Goal: Task Accomplishment & Management: Manage account settings

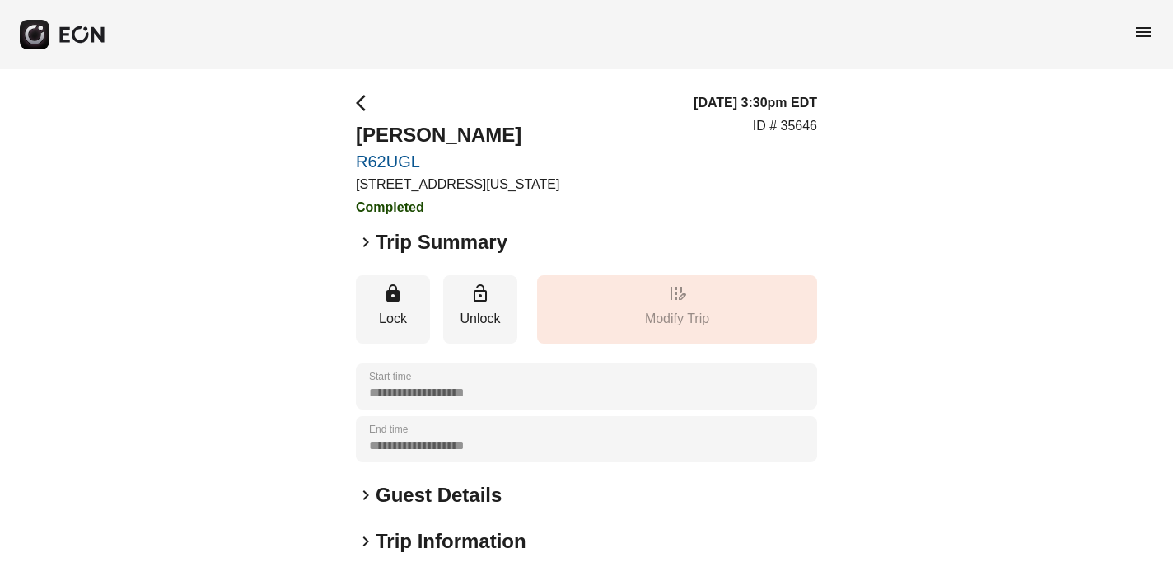
click at [1139, 28] on span "menu" at bounding box center [1144, 32] width 20 height 20
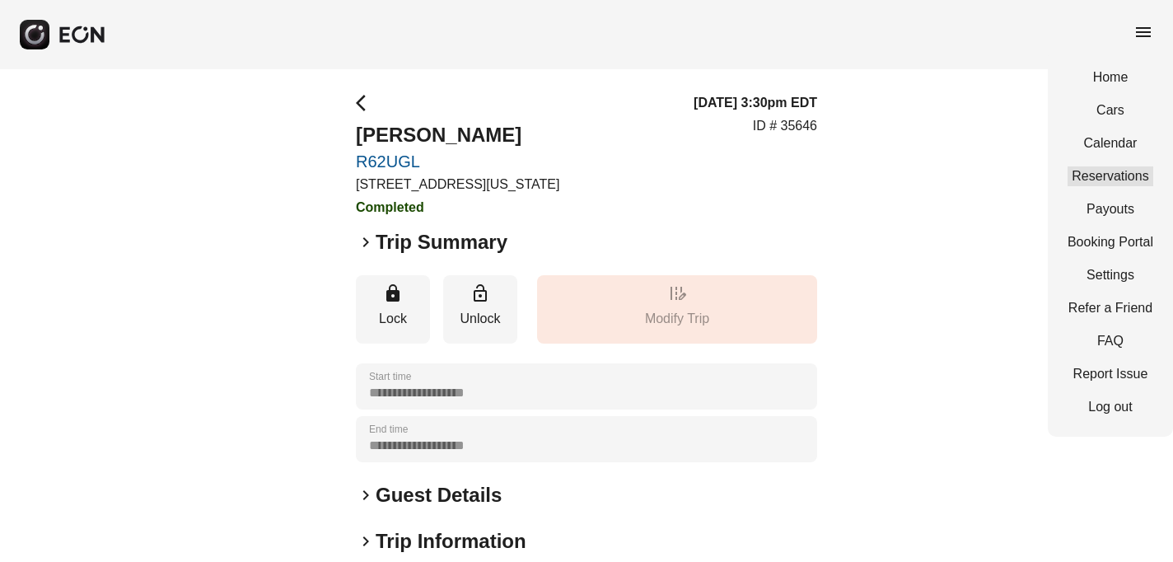
click at [1125, 173] on link "Reservations" at bounding box center [1111, 176] width 86 height 20
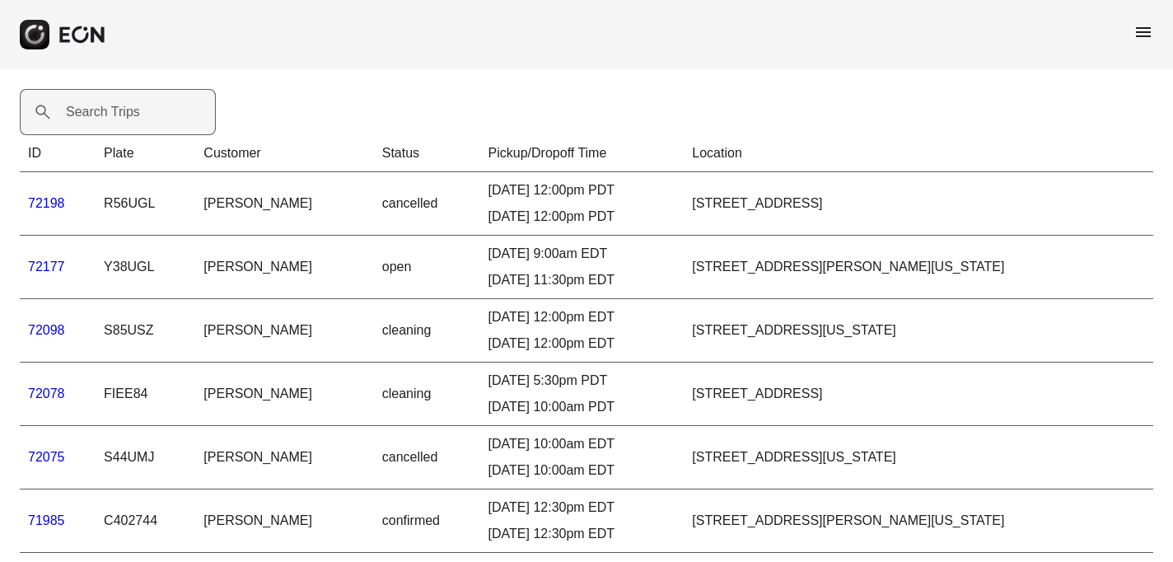
click at [115, 118] on label "Search Trips" at bounding box center [103, 112] width 74 height 20
click at [115, 118] on Trips "Search Trips" at bounding box center [118, 112] width 196 height 46
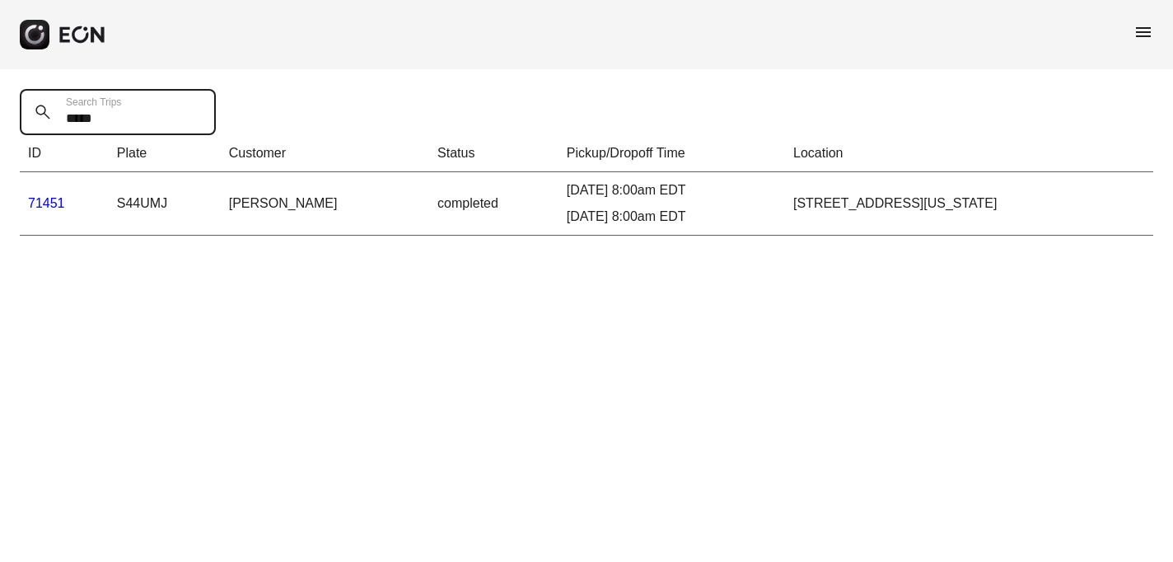
type Trips "*****"
click at [45, 200] on link "71451" at bounding box center [46, 203] width 37 height 14
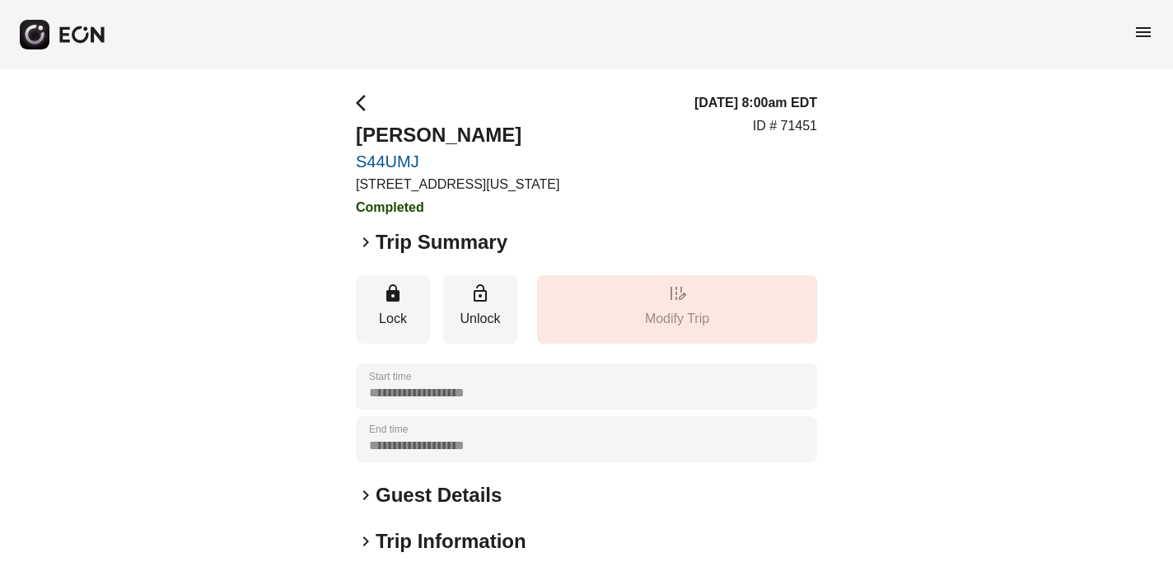
scroll to position [260, 0]
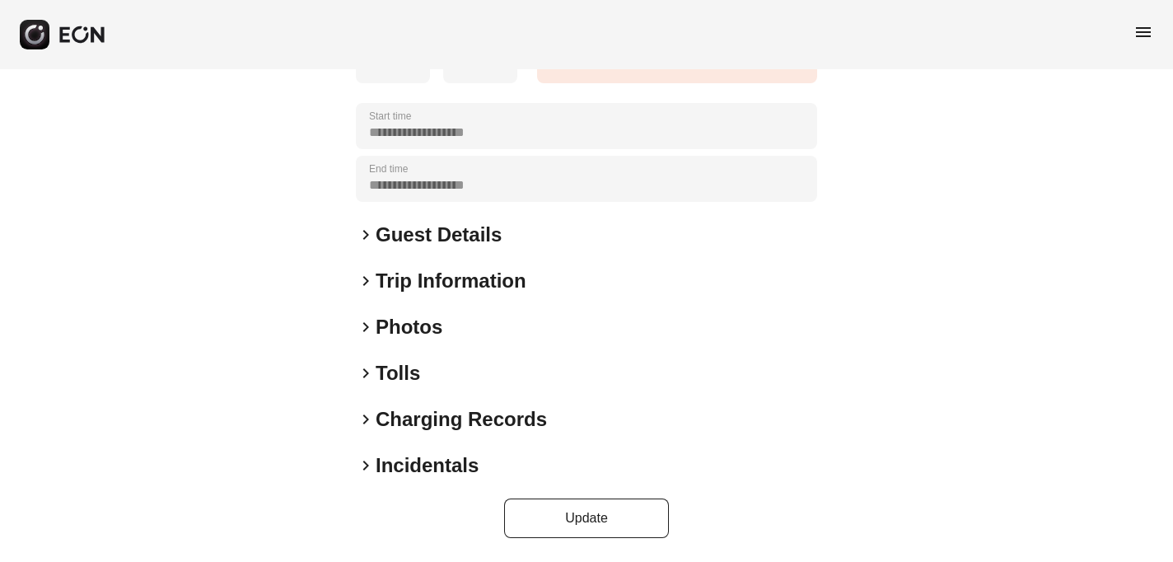
click at [363, 466] on span "keyboard_arrow_right" at bounding box center [366, 466] width 20 height 20
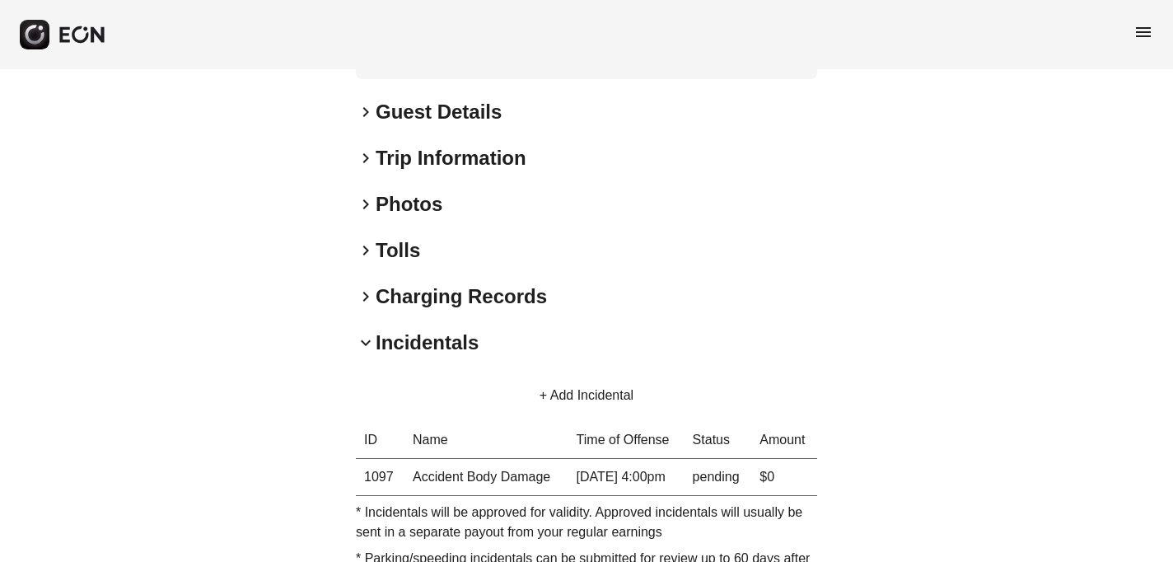
scroll to position [385, 0]
